Goal: Information Seeking & Learning: Find specific fact

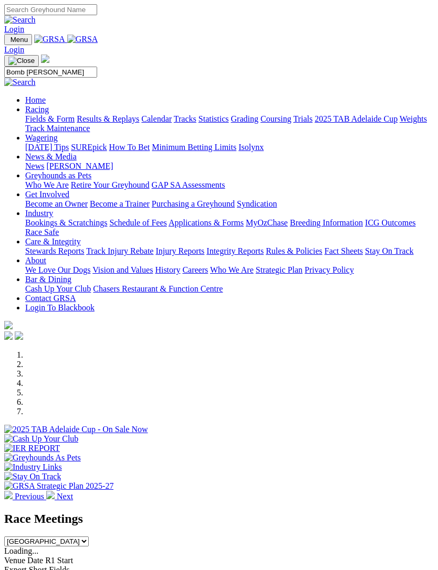
type input "Bomb roberta"
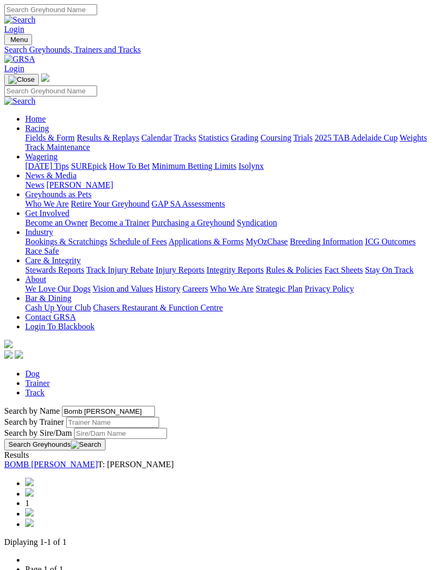
click at [41, 460] on link "BOMB [PERSON_NAME]" at bounding box center [50, 464] width 93 height 9
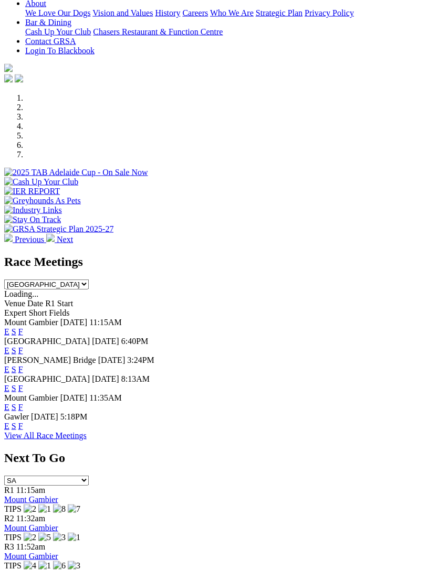
scroll to position [257, 0]
click at [23, 431] on link "F" at bounding box center [20, 426] width 5 height 9
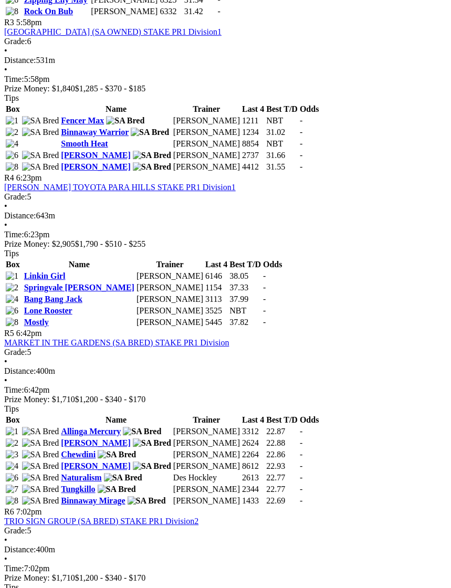
scroll to position [859, 0]
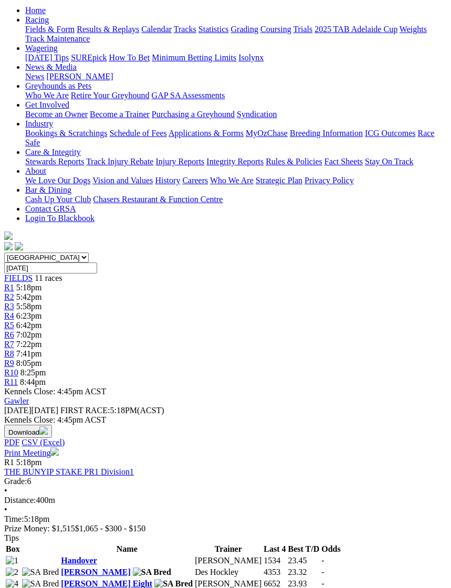
scroll to position [108, 0]
